Goal: Task Accomplishment & Management: Manage account settings

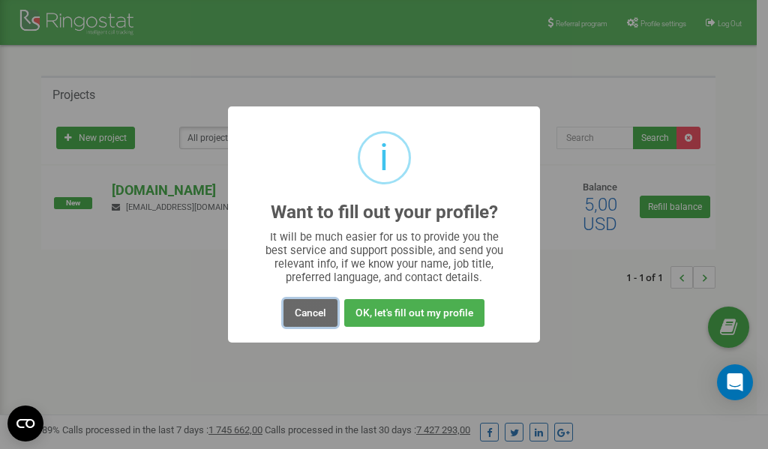
click at [316, 318] on button "Cancel" at bounding box center [310, 313] width 54 height 28
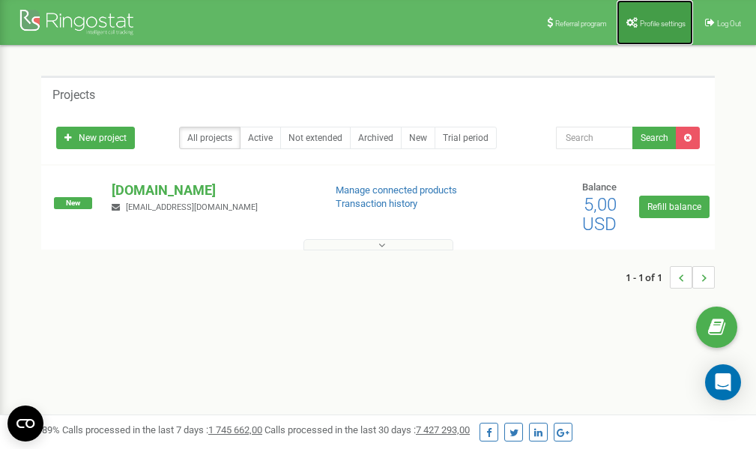
click at [650, 21] on span "Profile settings" at bounding box center [663, 23] width 46 height 8
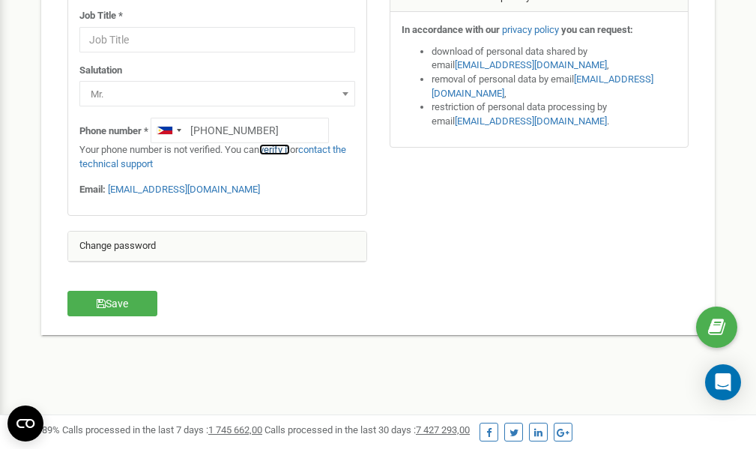
click at [285, 149] on link "verify it" at bounding box center [274, 149] width 31 height 11
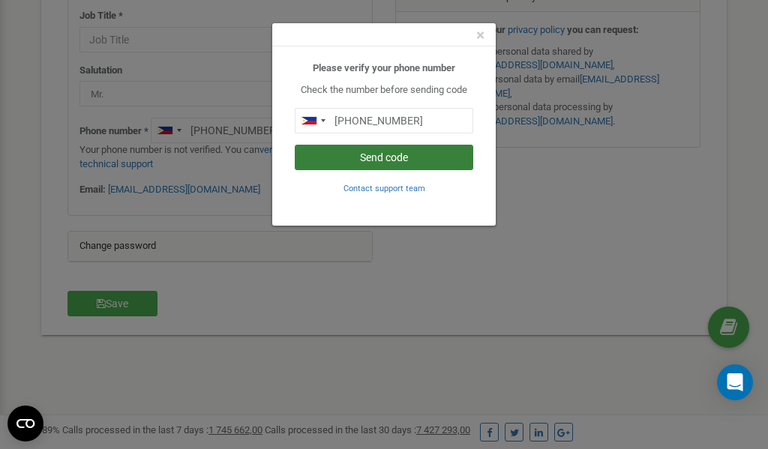
click at [407, 154] on button "Send code" at bounding box center [384, 157] width 178 height 25
